Goal: Task Accomplishment & Management: Use online tool/utility

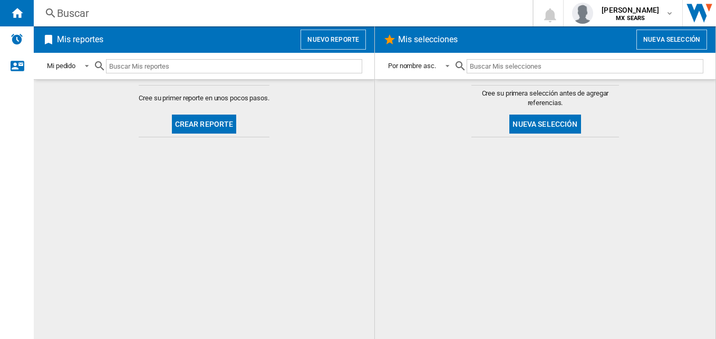
click at [215, 123] on button "Crear reporte" at bounding box center [204, 123] width 65 height 19
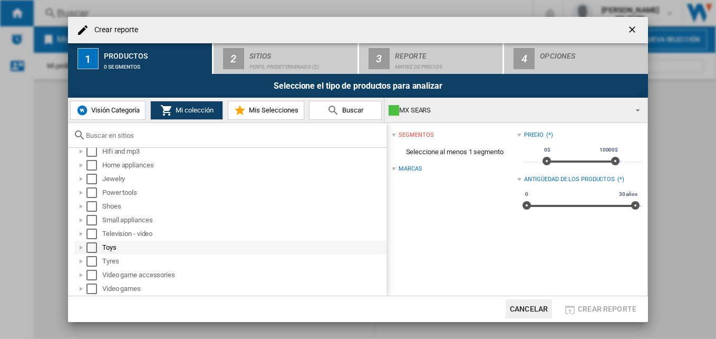
scroll to position [65, 0]
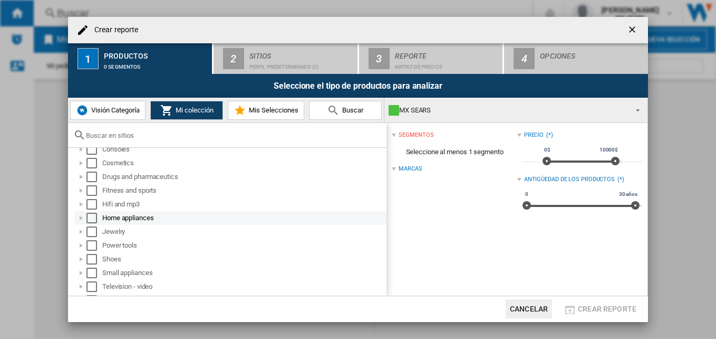
click at [82, 217] on div at bounding box center [81, 218] width 11 height 11
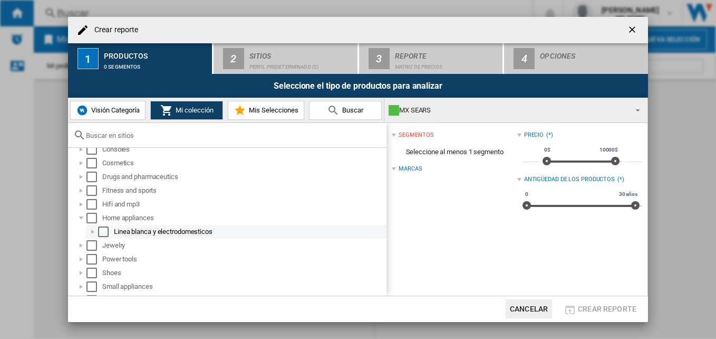
click at [92, 231] on div at bounding box center [93, 231] width 11 height 11
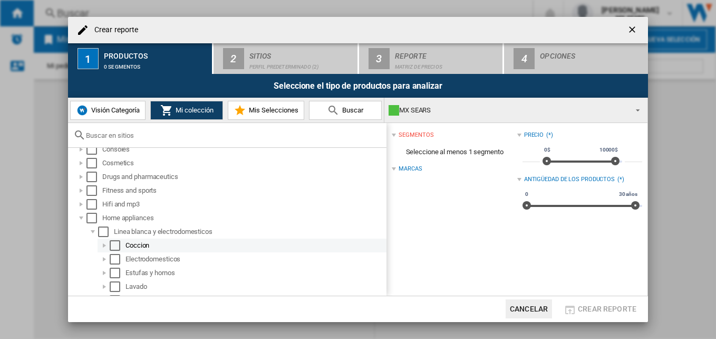
click at [130, 244] on div "Coccion" at bounding box center [255, 245] width 259 height 11
click at [117, 246] on div "Select" at bounding box center [115, 245] width 11 height 11
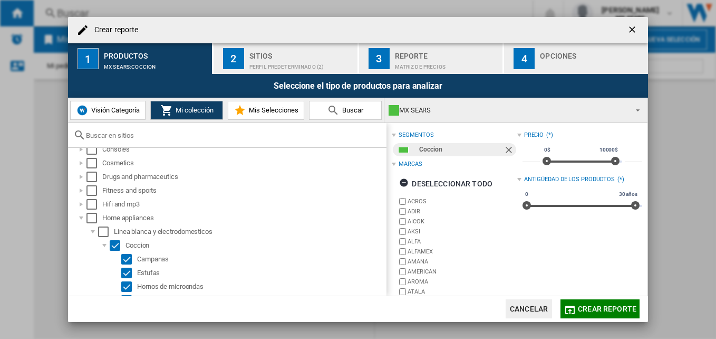
click at [602, 307] on span "Crear reporte" at bounding box center [607, 308] width 59 height 8
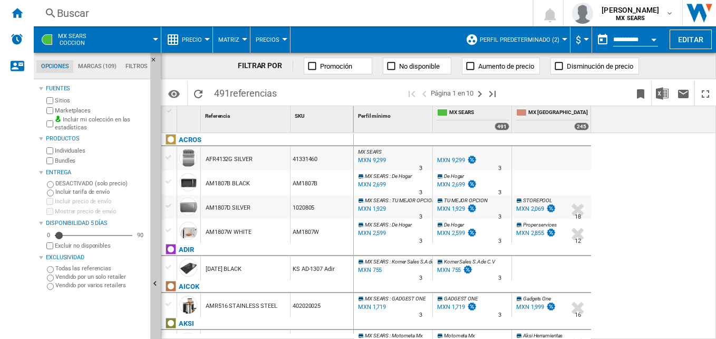
click at [584, 38] on div "Currency" at bounding box center [586, 39] width 5 height 3
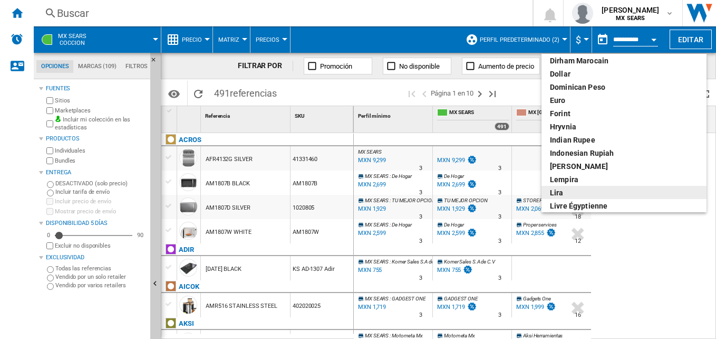
scroll to position [321, 0]
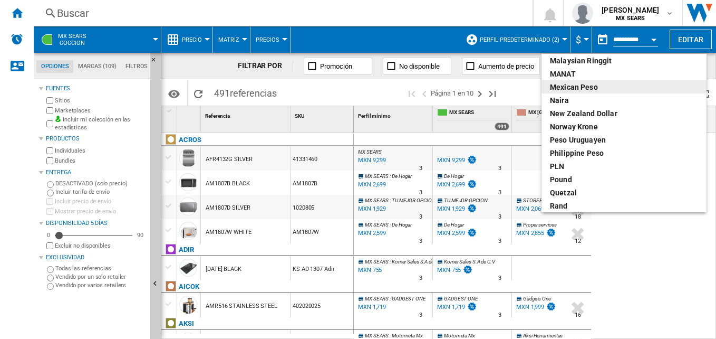
click at [588, 88] on div "Mexican peso" at bounding box center [624, 87] width 148 height 11
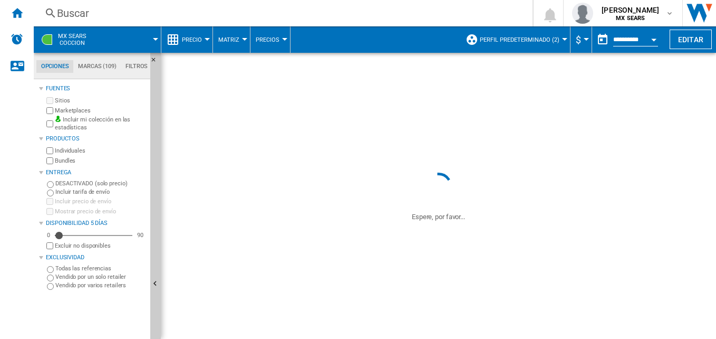
click at [662, 94] on span at bounding box center [438, 111] width 555 height 117
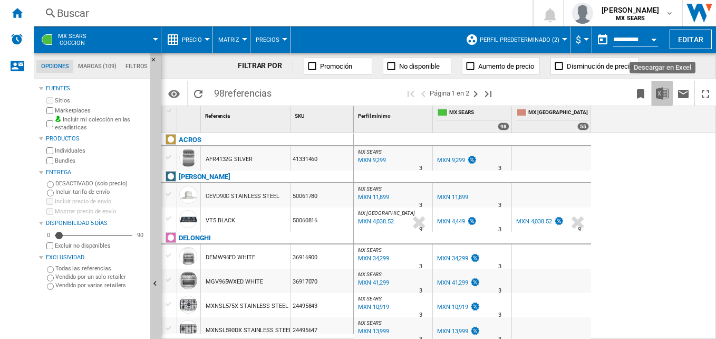
click at [666, 90] on img "Descargar en Excel" at bounding box center [662, 93] width 13 height 13
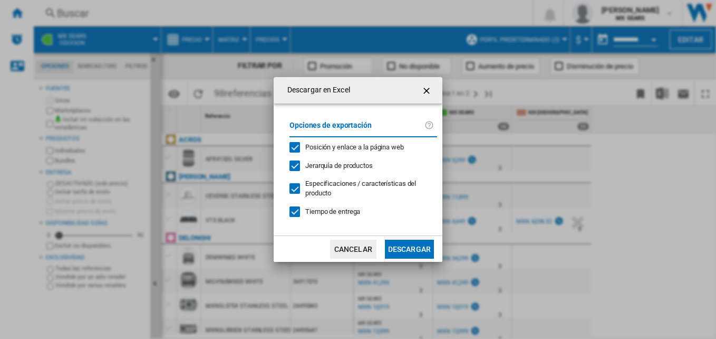
click at [401, 253] on button "Descargar" at bounding box center [409, 248] width 49 height 19
